Goal: Task Accomplishment & Management: Manage account settings

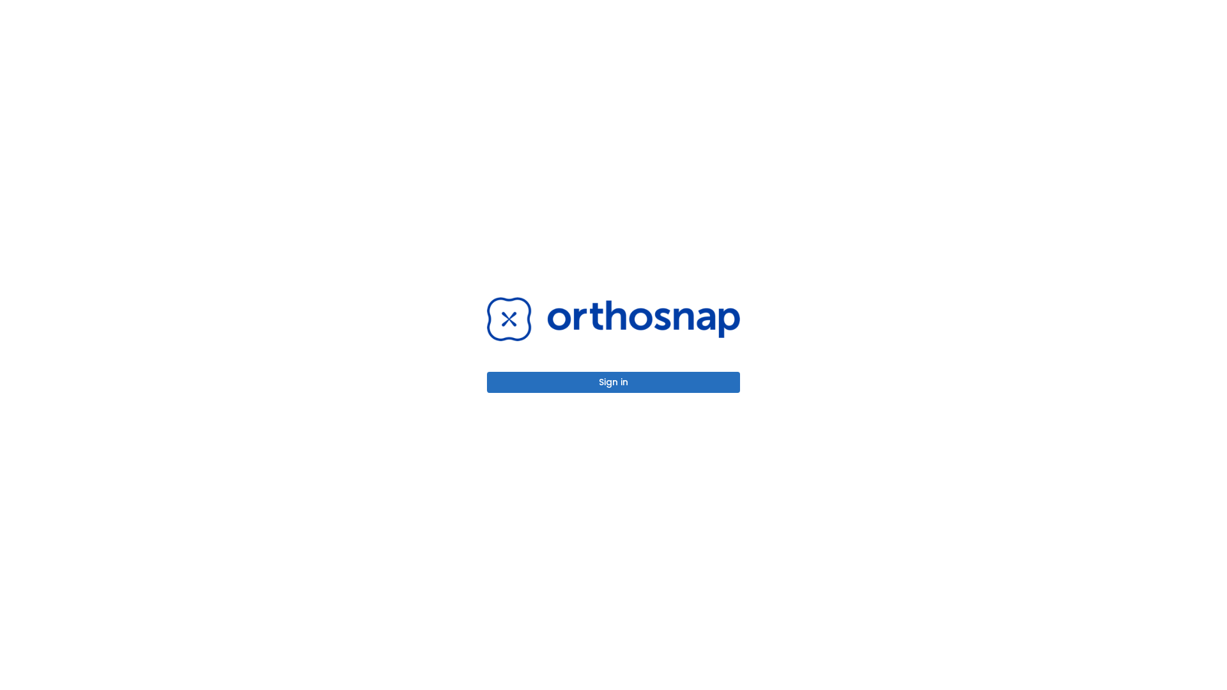
click at [614, 382] on button "Sign in" at bounding box center [613, 382] width 253 height 21
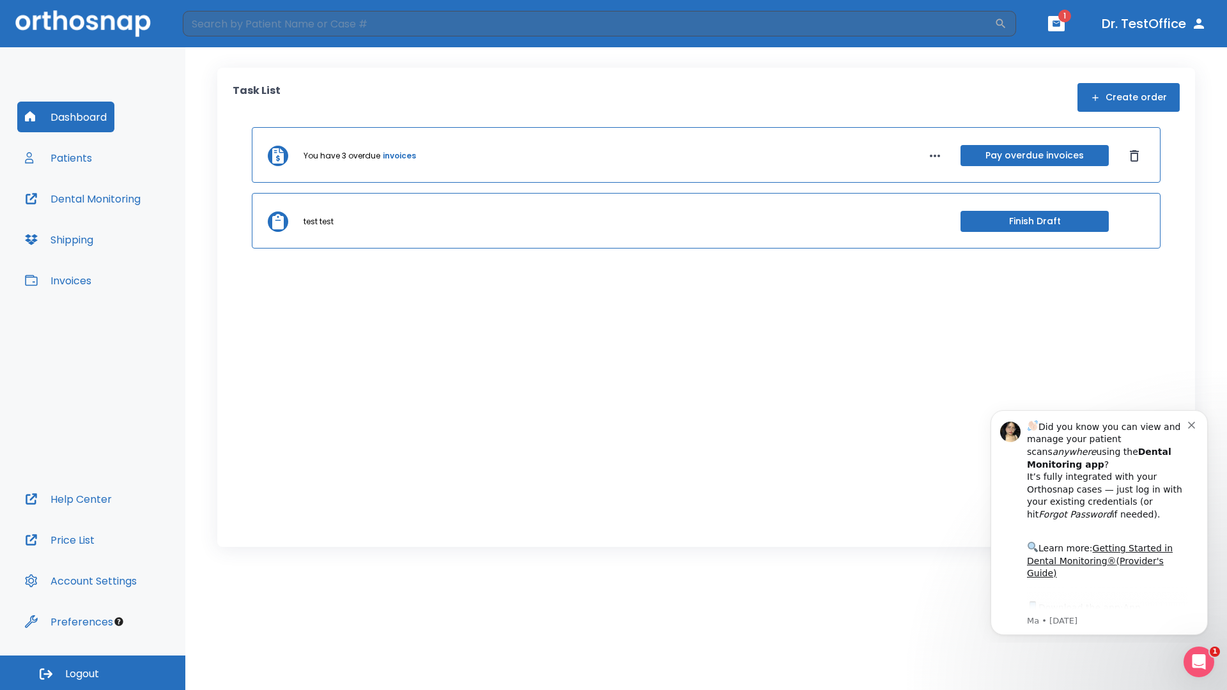
click at [93, 673] on span "Logout" at bounding box center [82, 674] width 34 height 14
